Goal: Information Seeking & Learning: Learn about a topic

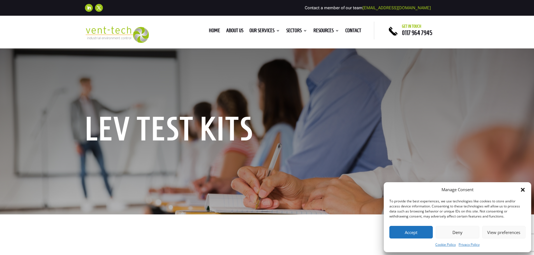
click at [411, 227] on button "Accept" at bounding box center [410, 232] width 43 height 13
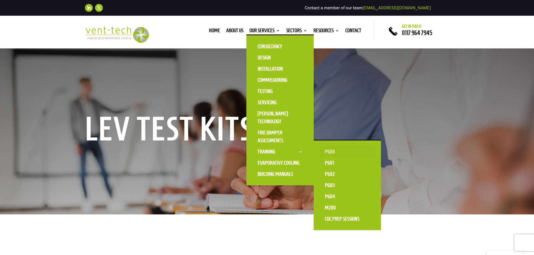
click at [328, 151] on link "P600" at bounding box center [347, 151] width 56 height 11
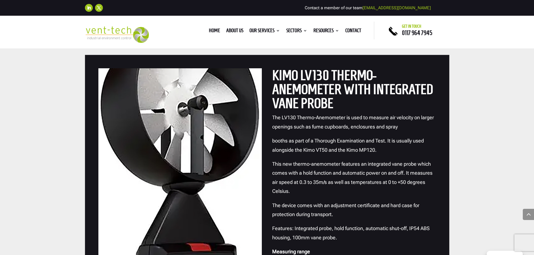
scroll to position [224, 0]
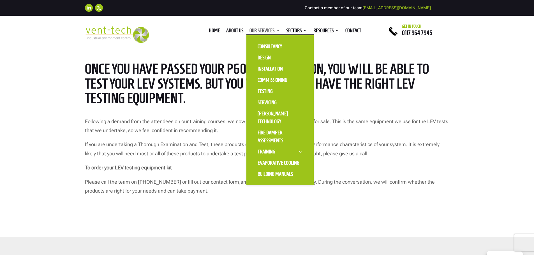
click at [261, 33] on link "Our Services" at bounding box center [264, 32] width 31 height 6
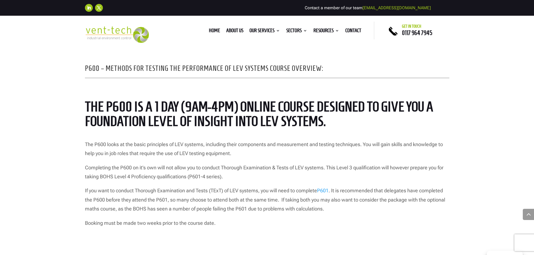
scroll to position [224, 0]
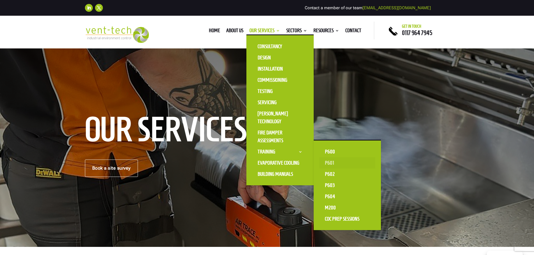
click at [333, 164] on link "P601" at bounding box center [347, 162] width 56 height 11
